Goal: Information Seeking & Learning: Understand process/instructions

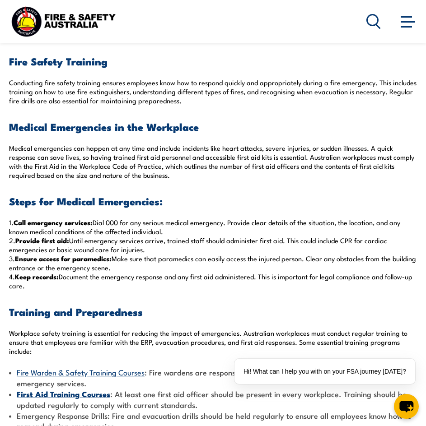
scroll to position [677, 0]
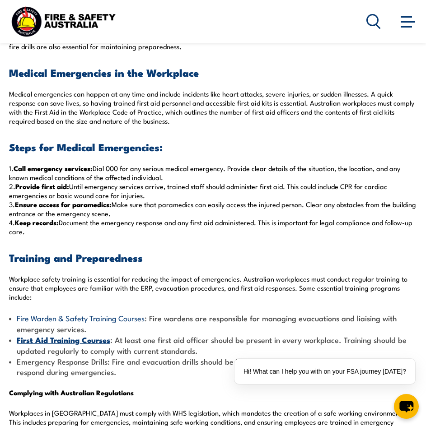
drag, startPoint x: 166, startPoint y: 178, endPoint x: 125, endPoint y: 169, distance: 42.1
click at [125, 169] on p "1. Call emergency services: Dial 000 for any serious medical emergency. Provide…" at bounding box center [213, 200] width 408 height 72
copy p "for any serious medical emergency. Provide clear details of the situation, the …"
drag, startPoint x: 149, startPoint y: 195, endPoint x: 74, endPoint y: 189, distance: 75.6
click at [74, 189] on p "1. Call emergency services: Dial 000 for any serious medical emergency. Provide…" at bounding box center [213, 200] width 408 height 72
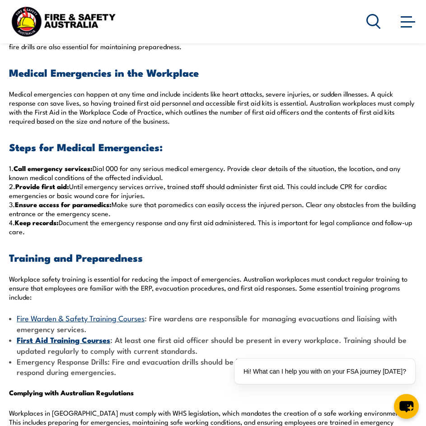
copy p "Until emergency services arrive, trained staff should administer first aid. Thi…"
drag, startPoint x: 137, startPoint y: 213, endPoint x: 117, endPoint y: 204, distance: 21.6
click at [117, 204] on p "1. Call emergency services: Dial 000 for any serious medical emergency. Provide…" at bounding box center [213, 200] width 408 height 72
copy p "Make sure that paramedics can easily access the injured person. Clear any obsta…"
click at [145, 241] on div "Emergencies can occur without warning in the workplace, putting employees, clie…" at bounding box center [213, 206] width 408 height 1194
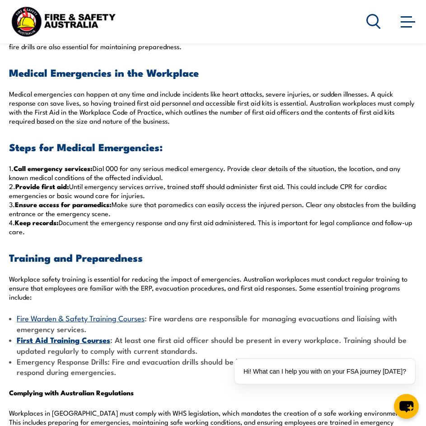
drag, startPoint x: 70, startPoint y: 234, endPoint x: 63, endPoint y: 225, distance: 11.6
click at [63, 225] on p "1. Call emergency services: Dial 000 for any serious medical emergency. Provide…" at bounding box center [213, 200] width 408 height 72
copy p "Document the emergency response and any first aid administered. This is importa…"
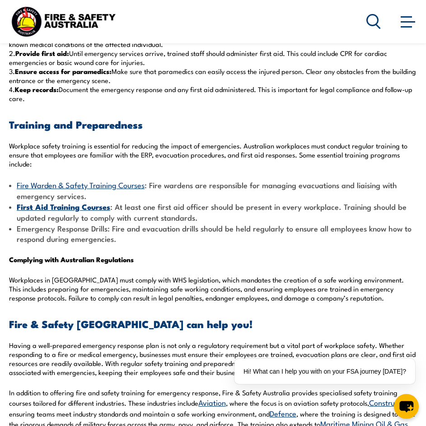
scroll to position [858, 0]
